Goal: Navigation & Orientation: Locate item on page

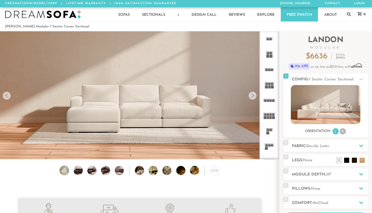
scroll to position [5686, 368]
click at [343, 133] on li "R" at bounding box center [343, 131] width 6 height 6
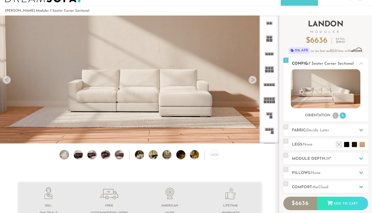
scroll to position [15, 0]
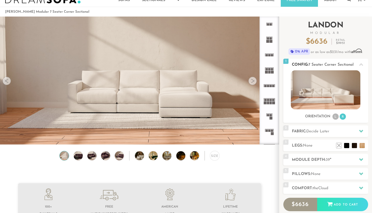
click at [359, 64] on div at bounding box center [361, 64] width 11 height 11
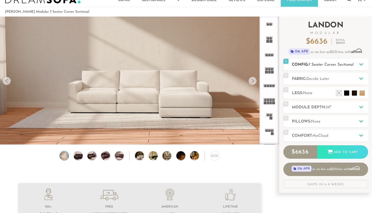
click at [359, 64] on div at bounding box center [361, 64] width 11 height 11
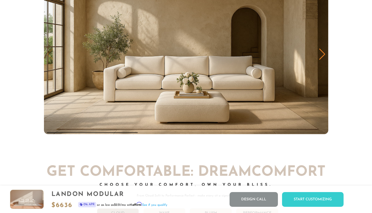
scroll to position [2502, 0]
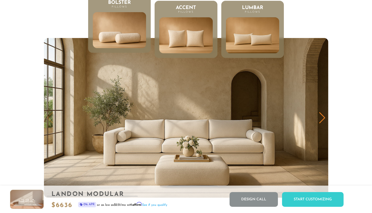
click at [327, 119] on img "1 / 3" at bounding box center [186, 118] width 285 height 160
click at [321, 115] on div "Next slide" at bounding box center [322, 117] width 7 height 11
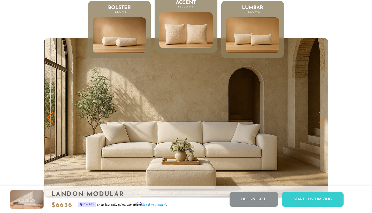
click at [321, 114] on div "Next slide" at bounding box center [322, 117] width 7 height 11
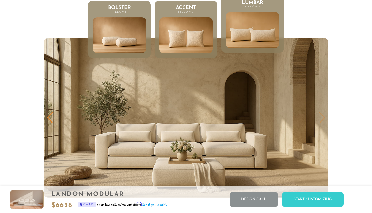
click at [321, 114] on img "3 / 3" at bounding box center [186, 118] width 285 height 160
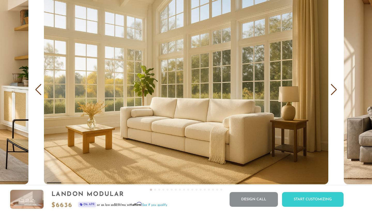
scroll to position [3050, 0]
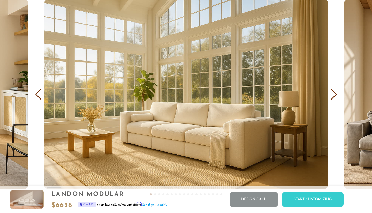
click at [333, 97] on div "Next slide" at bounding box center [334, 94] width 7 height 11
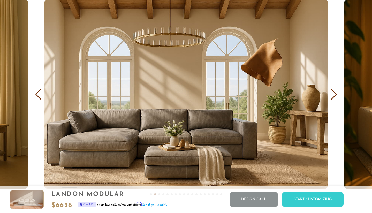
click at [333, 97] on div "Next slide" at bounding box center [334, 94] width 7 height 11
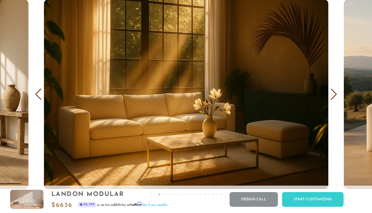
click at [333, 97] on div "Next slide" at bounding box center [334, 94] width 7 height 11
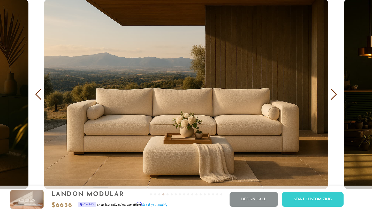
click at [333, 97] on div "Next slide" at bounding box center [334, 94] width 7 height 11
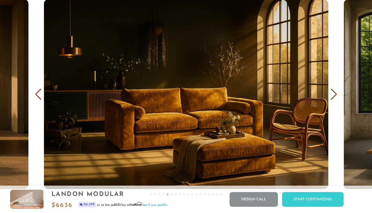
click at [333, 97] on div "Next slide" at bounding box center [334, 94] width 7 height 11
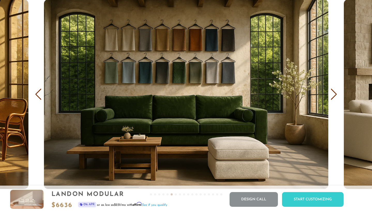
click at [333, 97] on div "Next slide" at bounding box center [334, 94] width 7 height 11
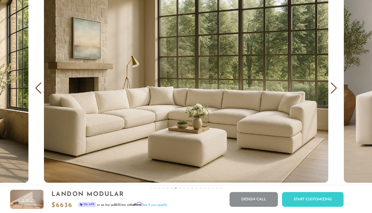
scroll to position [3057, 0]
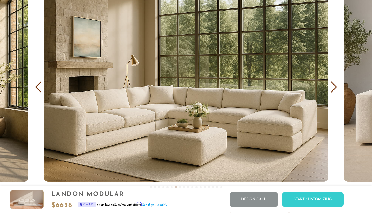
click at [335, 90] on div "Next slide" at bounding box center [334, 87] width 7 height 11
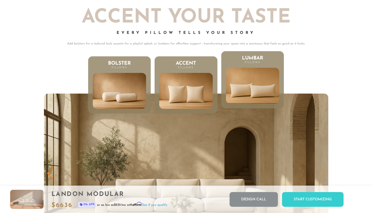
scroll to position [2370, 0]
